Goal: Information Seeking & Learning: Learn about a topic

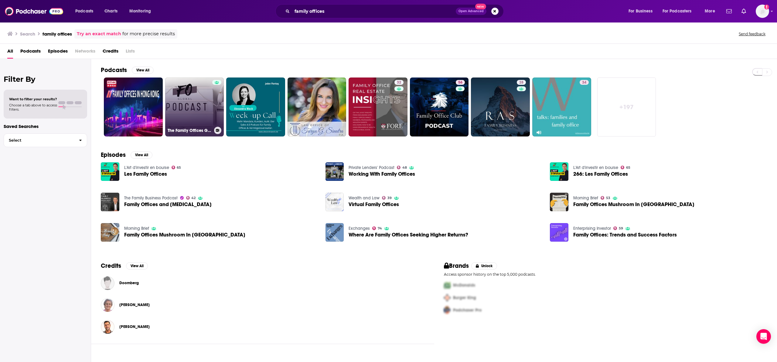
click at [206, 111] on link "The Family Offices Global Podcast" at bounding box center [194, 106] width 59 height 59
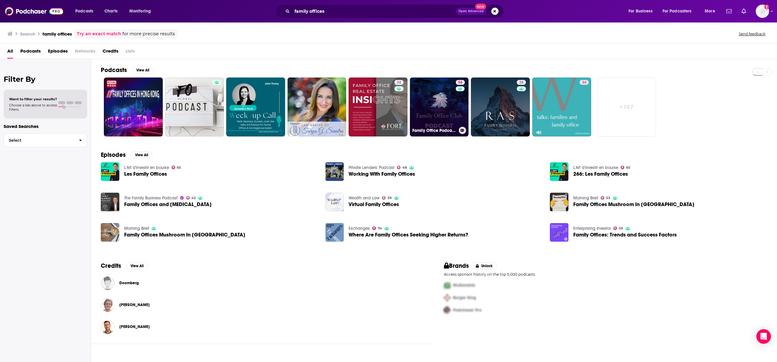
click at [426, 98] on link "56 Family Office Podcast: Billionaire & Centimillionaire Interviews & Investor …" at bounding box center [439, 106] width 59 height 59
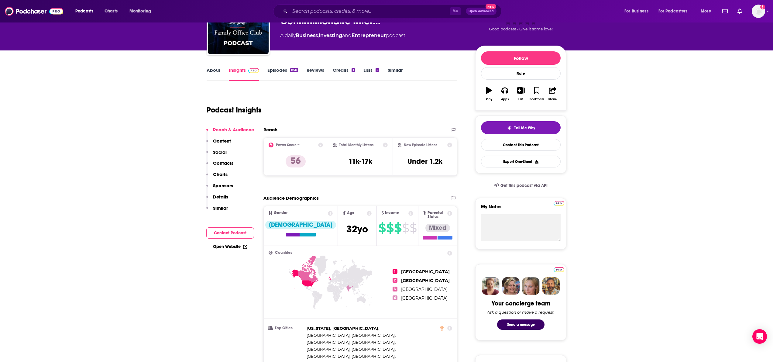
scroll to position [52, 0]
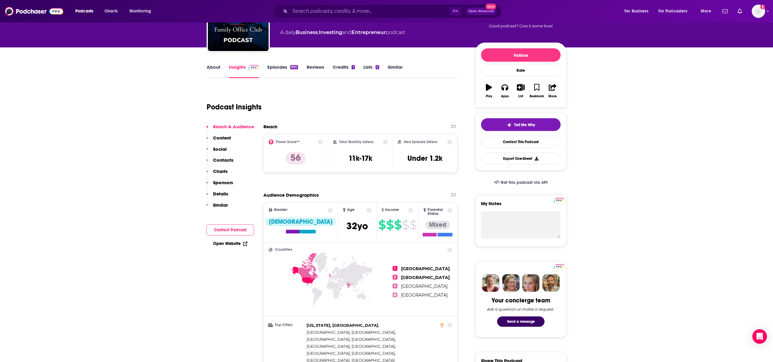
click at [277, 69] on link "Episodes 850" at bounding box center [282, 71] width 31 height 14
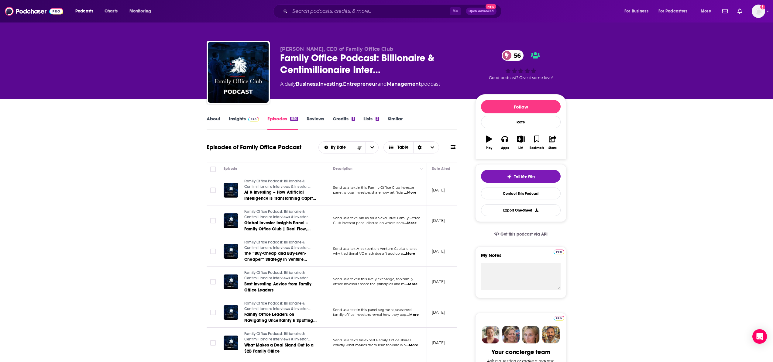
scroll to position [8, 0]
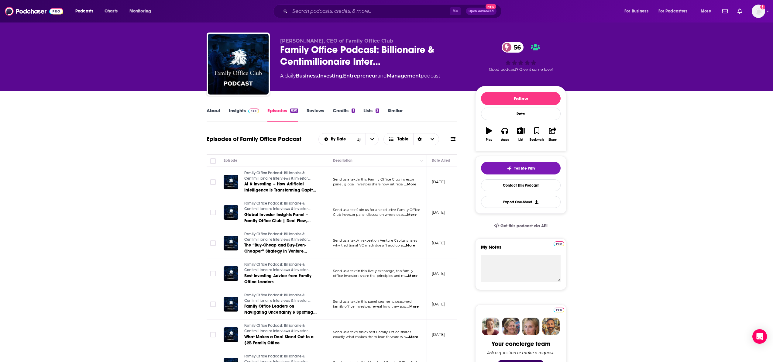
click at [412, 186] on span "...More" at bounding box center [410, 184] width 12 height 5
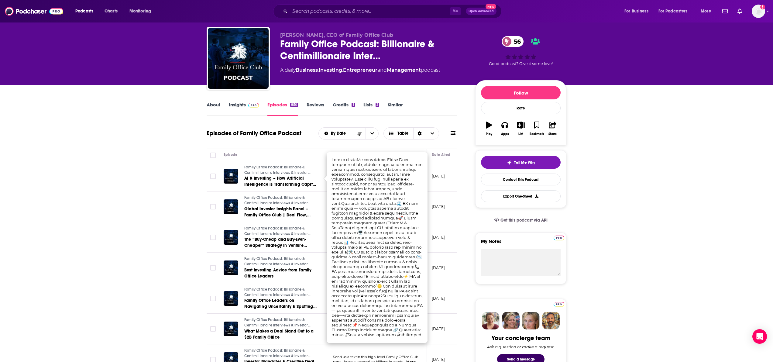
scroll to position [15, 0]
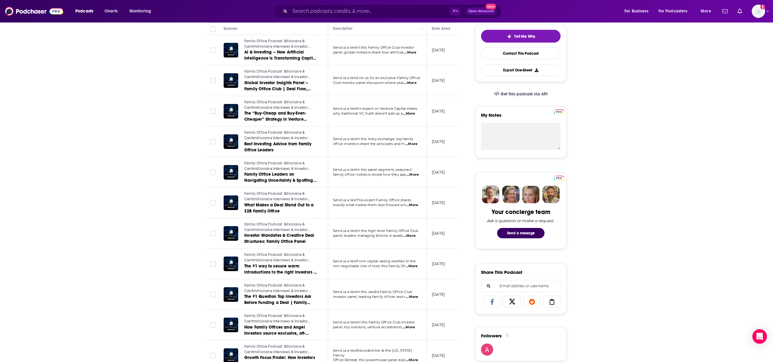
scroll to position [205, 0]
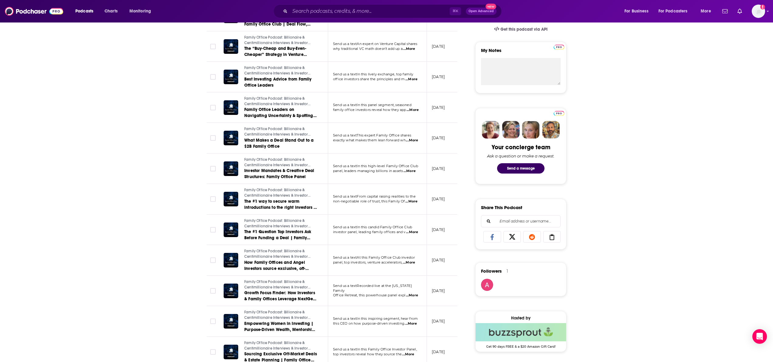
click at [410, 262] on span "...More" at bounding box center [409, 262] width 12 height 5
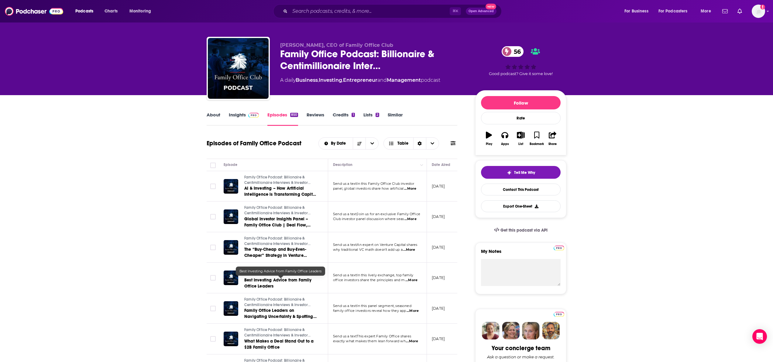
scroll to position [4, 0]
drag, startPoint x: 279, startPoint y: 43, endPoint x: 338, endPoint y: 47, distance: 59.0
click at [338, 47] on div "[PERSON_NAME], CEO of Family Office Club Family Office Podcast: Billionaire & C…" at bounding box center [387, 70] width 360 height 66
